Goal: Register for event/course

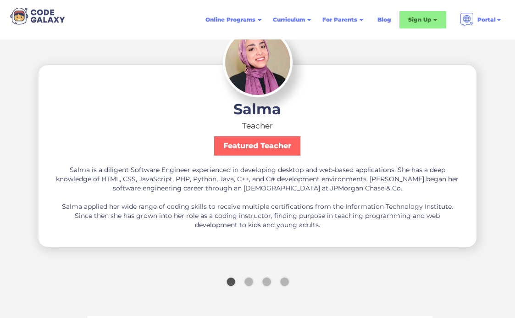
scroll to position [1469, 0]
click at [253, 272] on div "carousel" at bounding box center [258, 283] width 670 height 24
click at [252, 277] on div "Show slide 2 of 4" at bounding box center [249, 281] width 8 height 8
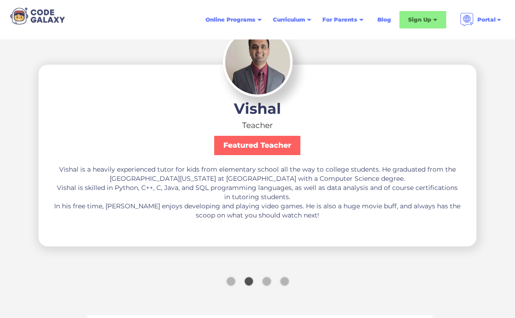
click at [265, 271] on div "carousel" at bounding box center [258, 283] width 670 height 24
click at [266, 277] on div "Show slide 3 of 4" at bounding box center [267, 281] width 8 height 8
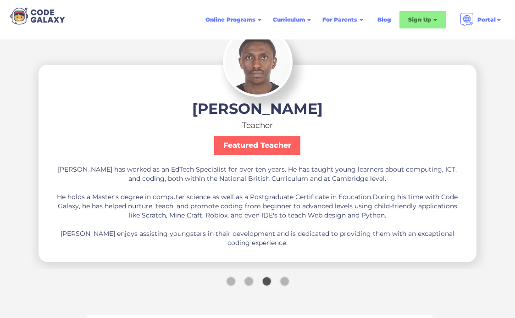
click at [288, 277] on div "Show slide 4 of 4" at bounding box center [284, 281] width 8 height 8
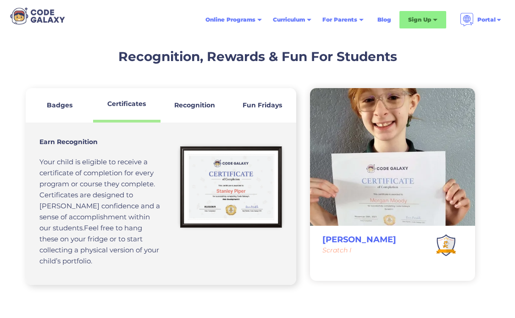
scroll to position [2708, 0]
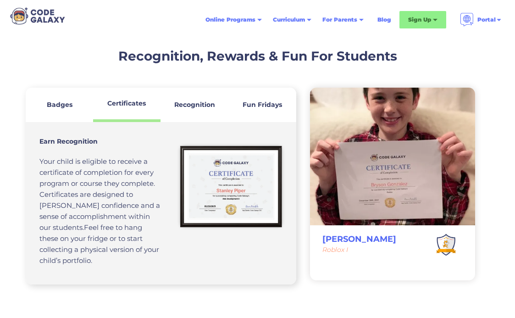
click at [37, 92] on link "Badges" at bounding box center [59, 105] width 67 height 34
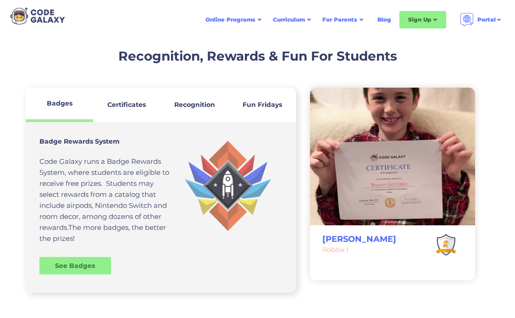
click at [257, 101] on strong "Fun Fridays" at bounding box center [262, 105] width 39 height 8
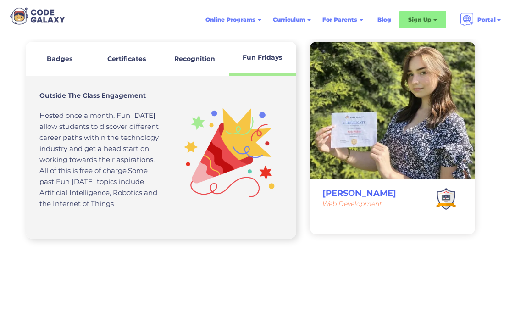
scroll to position [2387, 0]
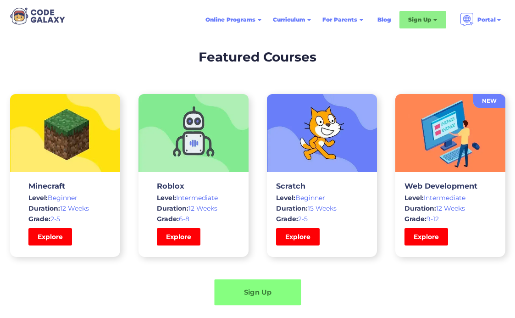
click at [260, 292] on link "Sign Up" at bounding box center [257, 293] width 87 height 26
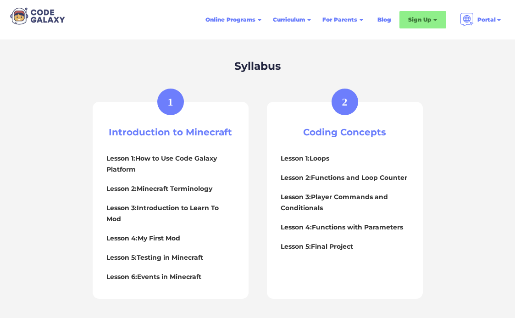
scroll to position [184, 0]
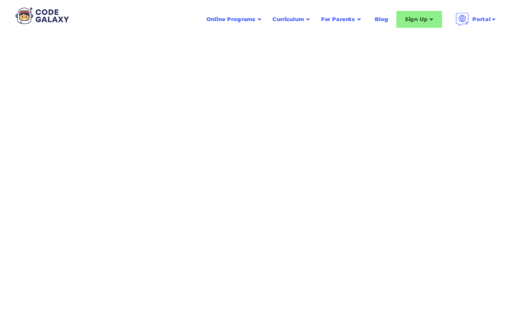
scroll to position [229, 0]
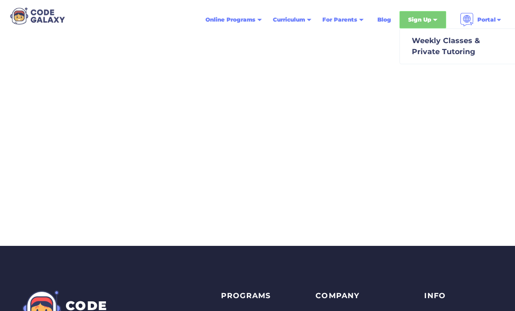
click at [435, 23] on div "Sign Up" at bounding box center [423, 19] width 47 height 17
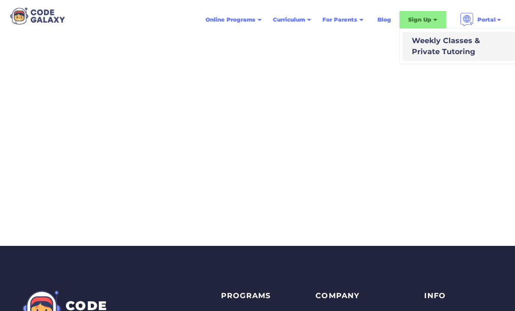
click at [432, 41] on div "Weekly Classes & Private Tutoring" at bounding box center [444, 46] width 72 height 22
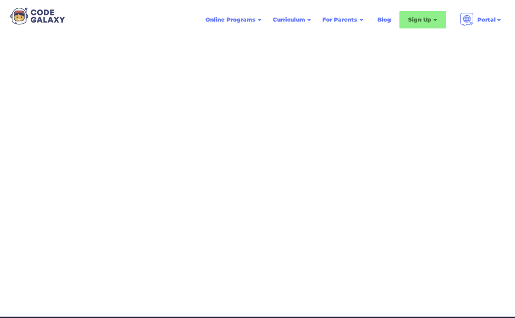
scroll to position [229, 0]
